Goal: Information Seeking & Learning: Learn about a topic

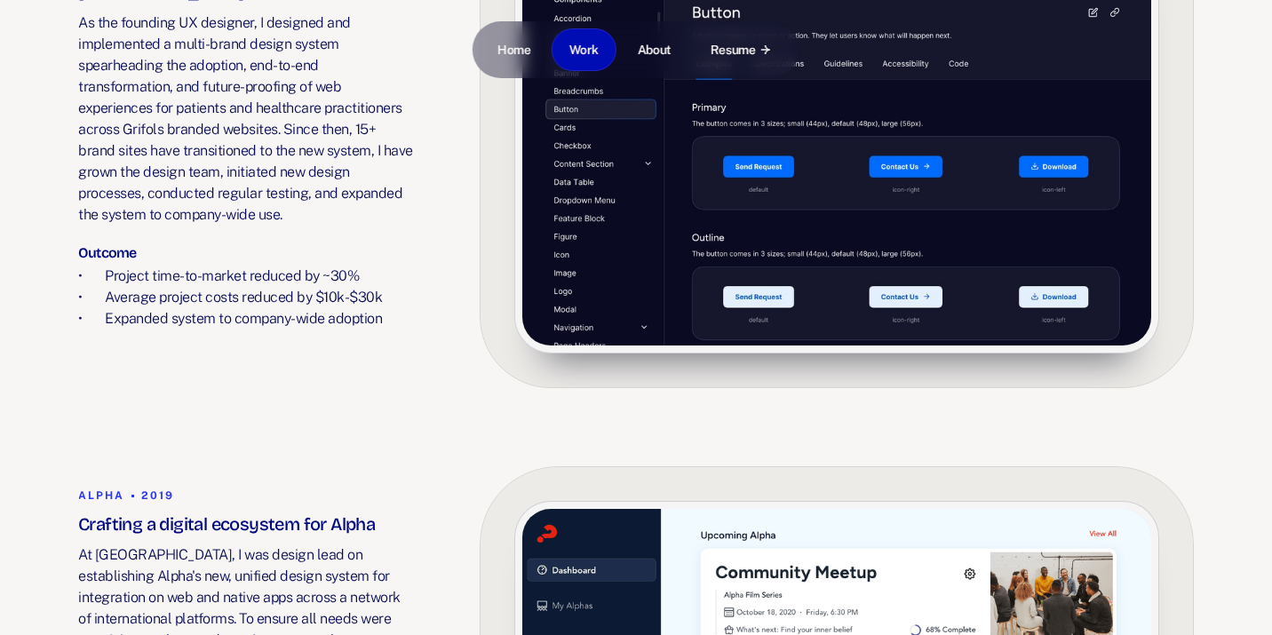
scroll to position [535, 0]
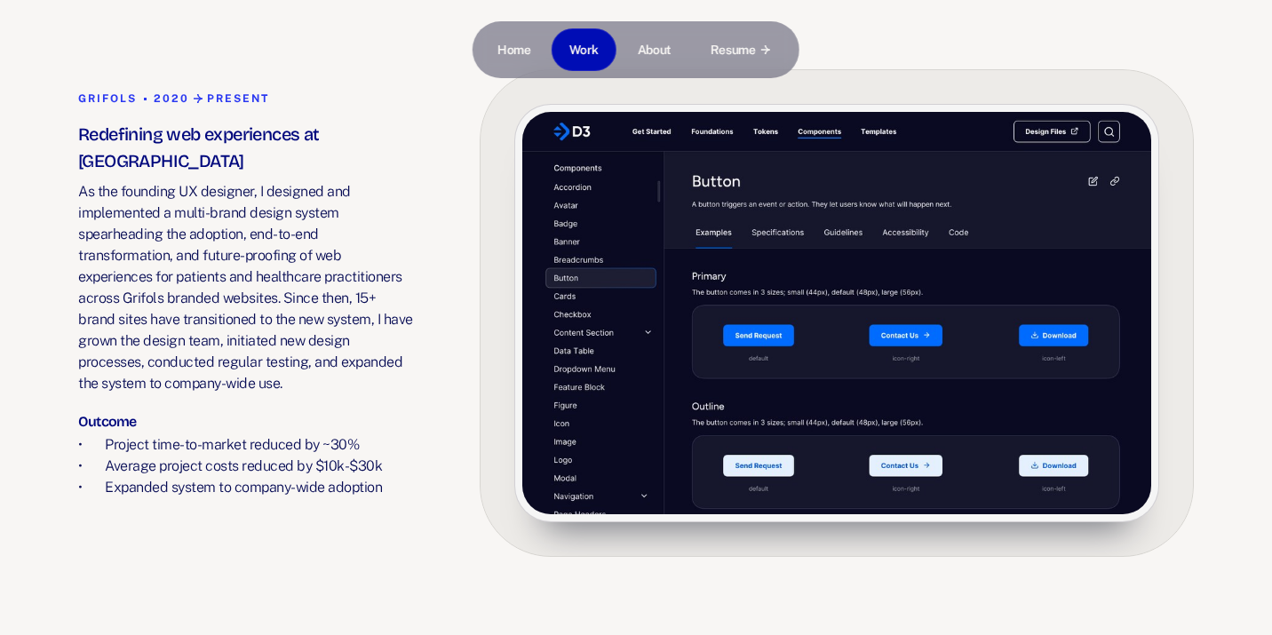
click at [688, 266] on img at bounding box center [836, 313] width 629 height 402
click at [637, 238] on img at bounding box center [836, 313] width 629 height 402
click at [243, 92] on strong "Present" at bounding box center [238, 98] width 62 height 12
click at [292, 181] on p "As the founding UX designer, I designed and implemented a multi-brand design sy…" at bounding box center [245, 287] width 335 height 213
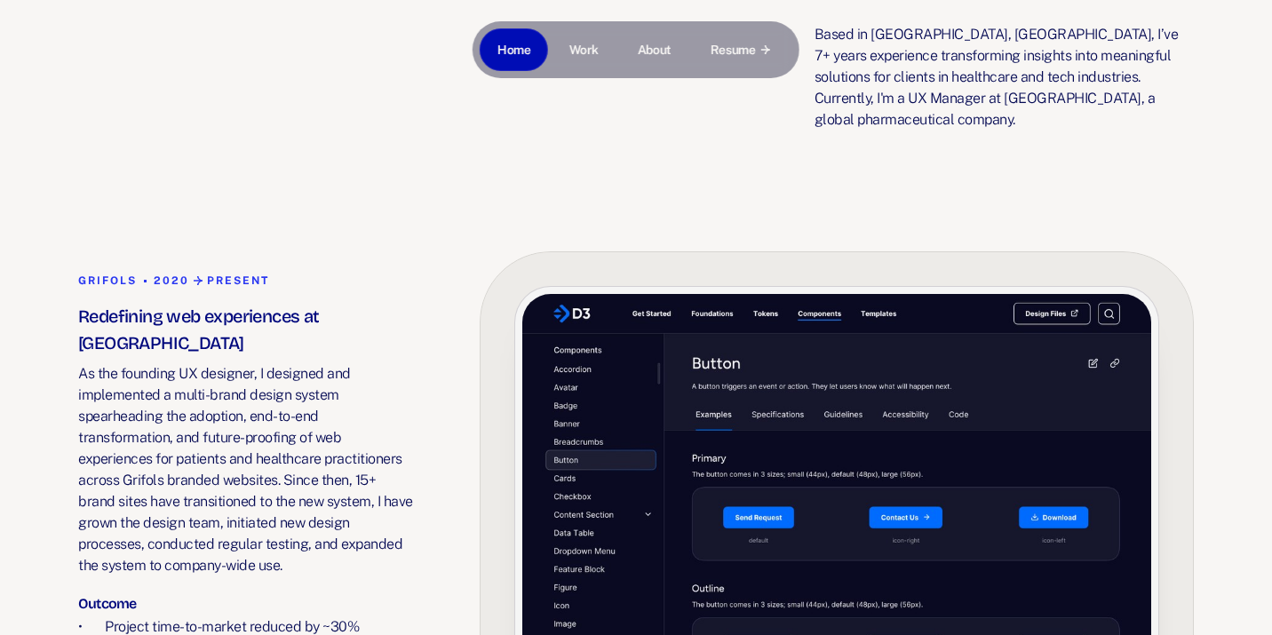
click at [534, 387] on img at bounding box center [836, 495] width 629 height 402
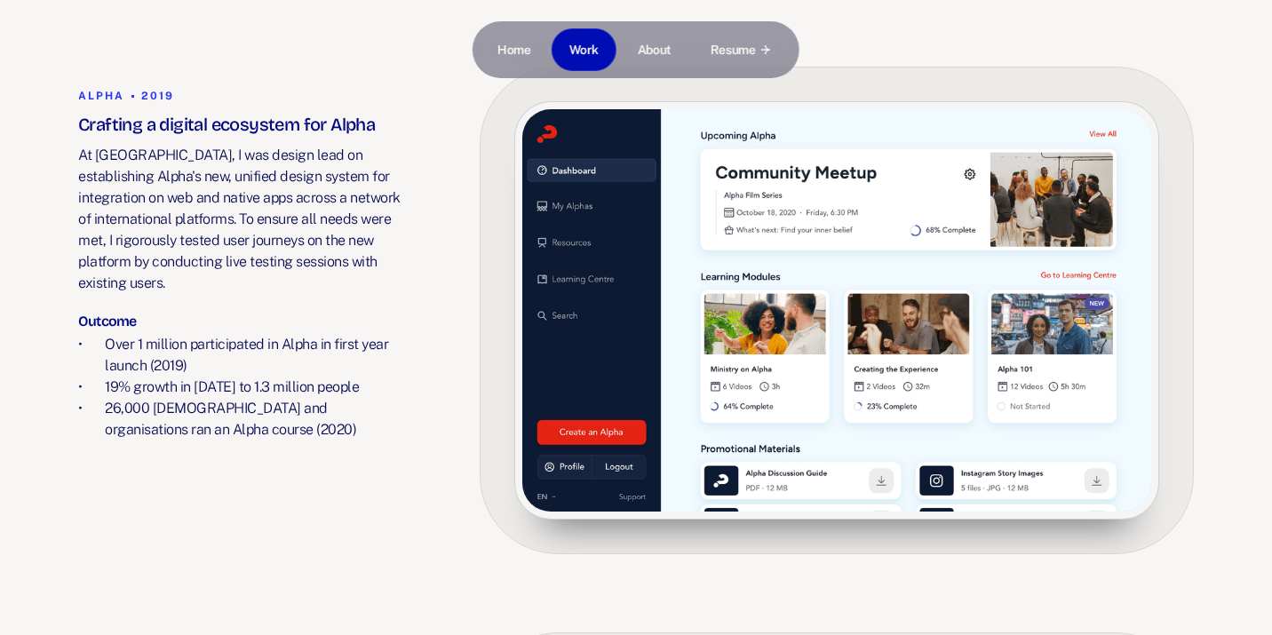
scroll to position [1086, 0]
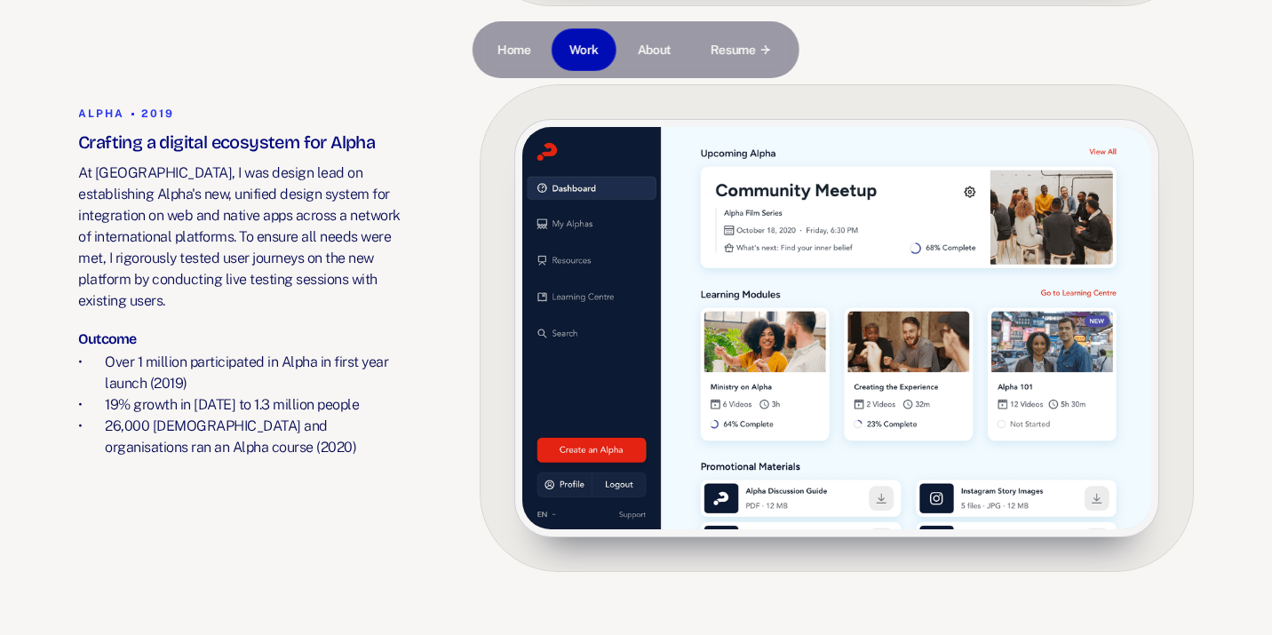
click at [673, 325] on img at bounding box center [836, 328] width 629 height 402
click at [635, 327] on img at bounding box center [836, 328] width 629 height 402
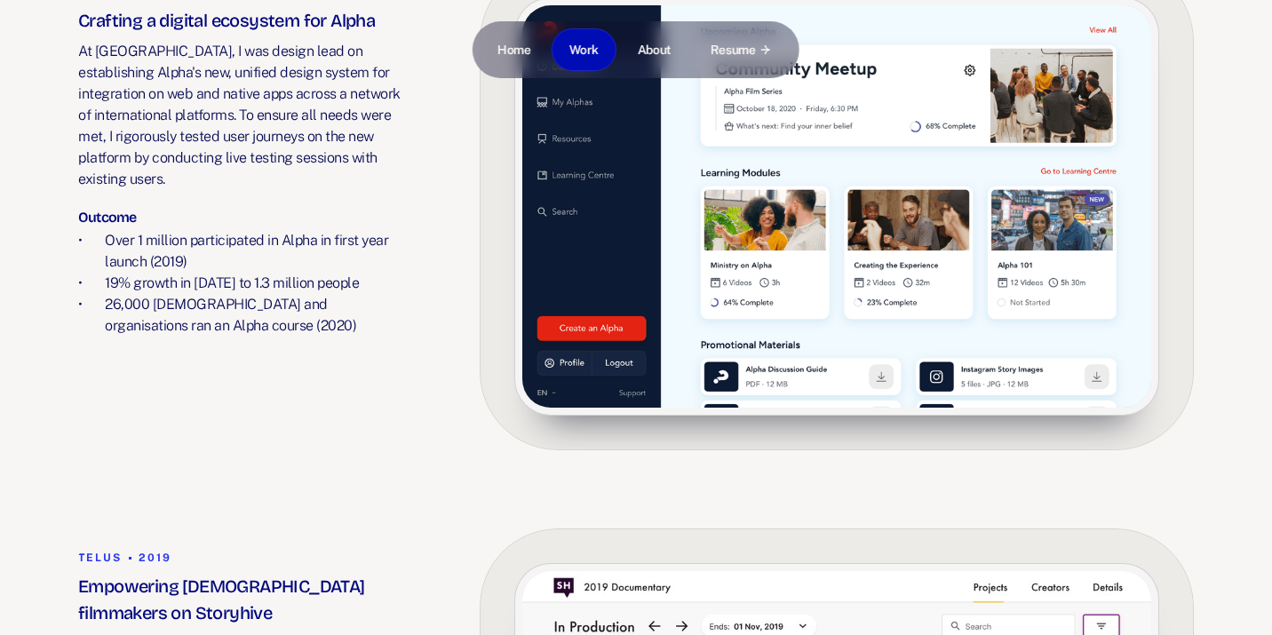
click at [770, 364] on img at bounding box center [836, 206] width 629 height 402
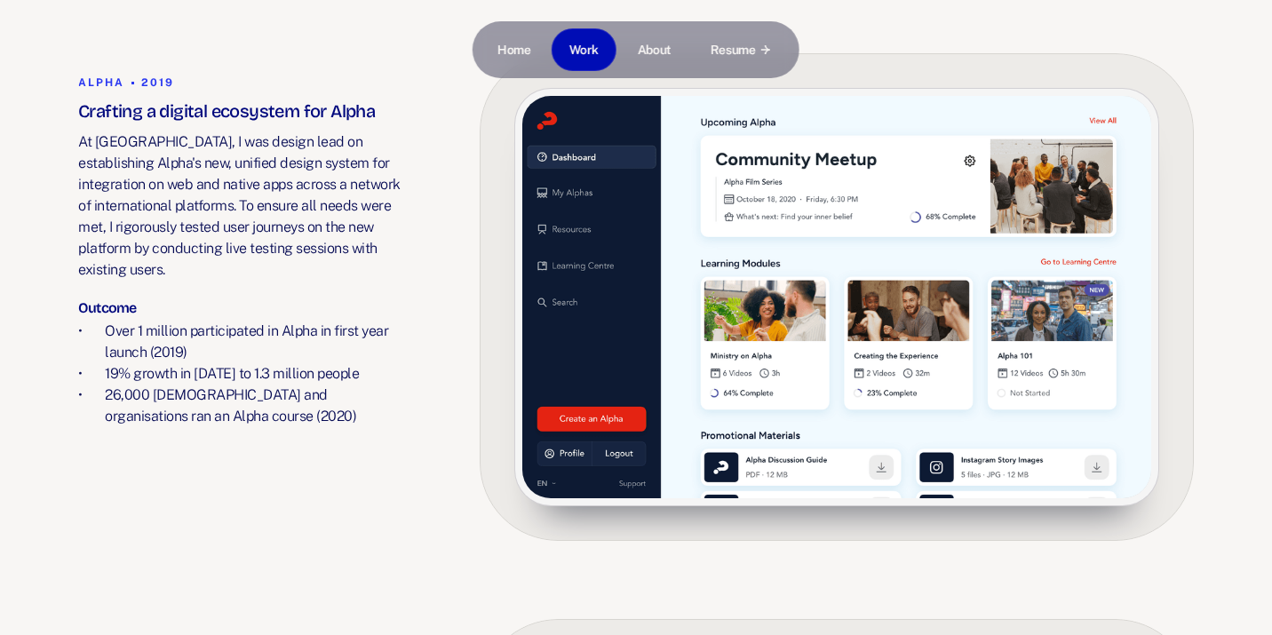
scroll to position [1111, 0]
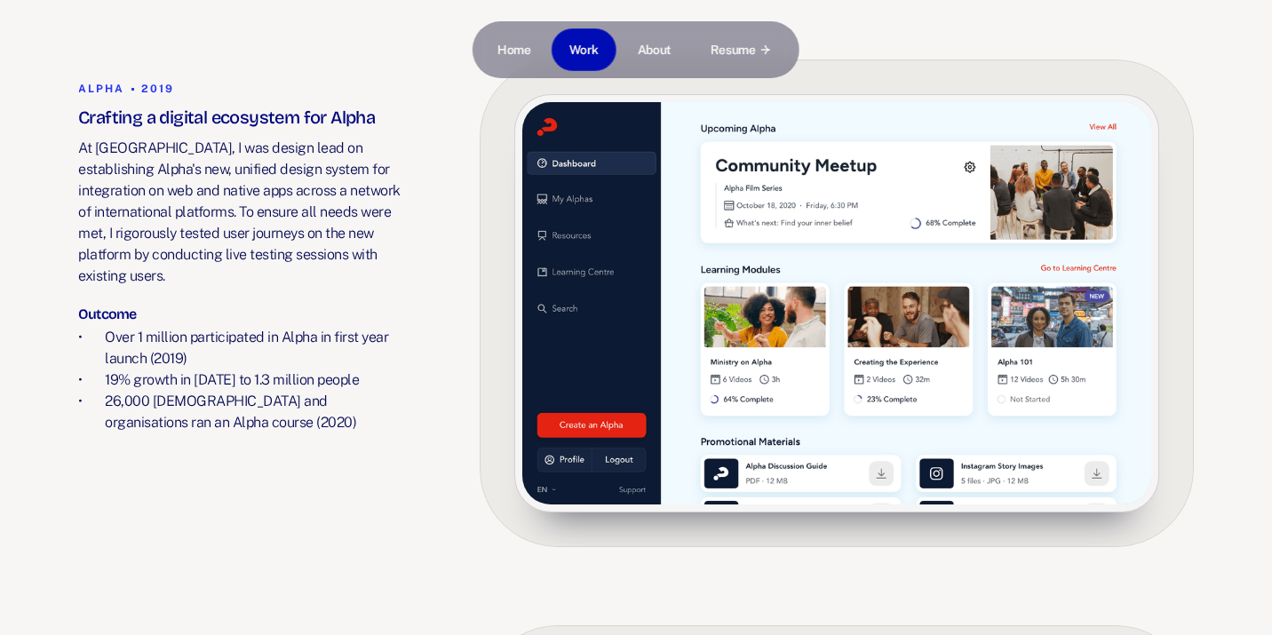
click at [288, 104] on h3 "Crafting a digital ecosystem for Alpha" at bounding box center [245, 117] width 335 height 27
click at [150, 81] on div "Alpha 2019 Crafting a digital ecosystem for Alpha" at bounding box center [245, 106] width 335 height 50
click at [137, 327] on p "Over 1 million participated in Alpha in first year launch (2019)" at bounding box center [259, 348] width 308 height 43
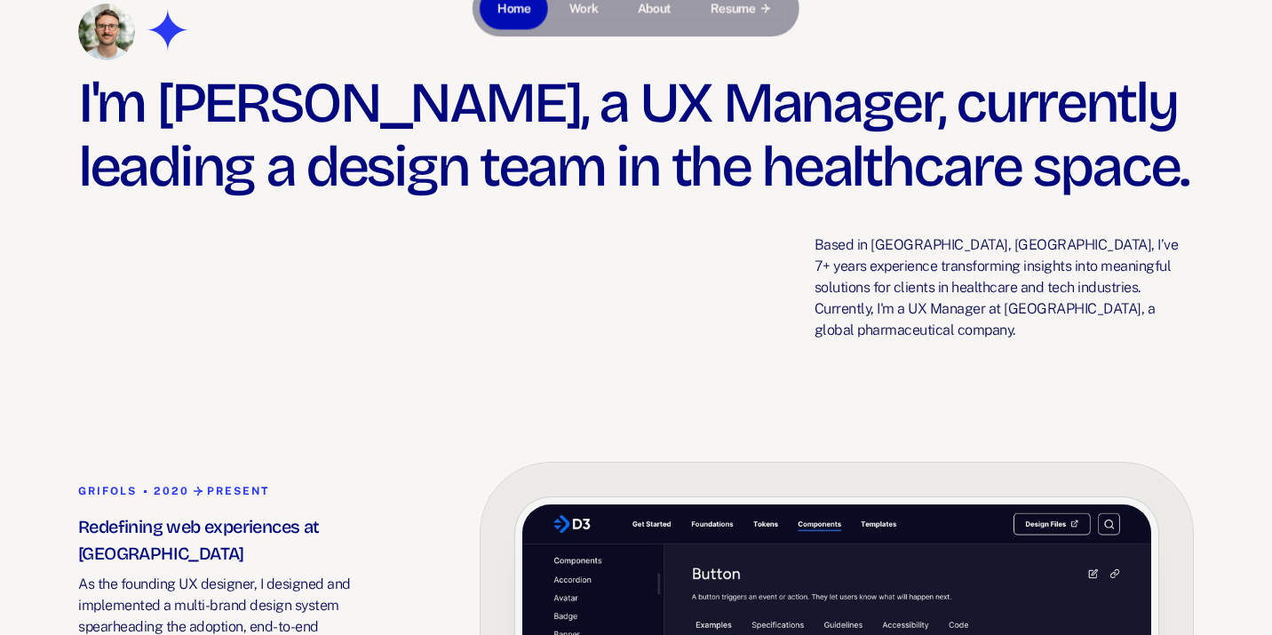
scroll to position [0, 0]
